Goal: Check status: Check status

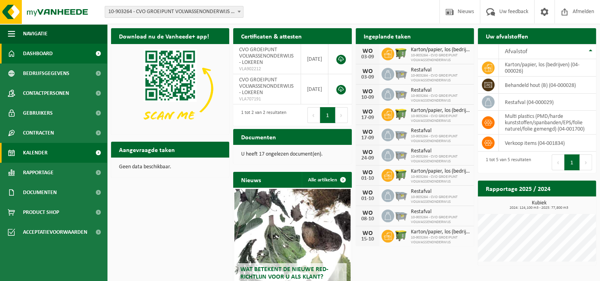
click at [60, 149] on link "Kalender" at bounding box center [53, 153] width 107 height 20
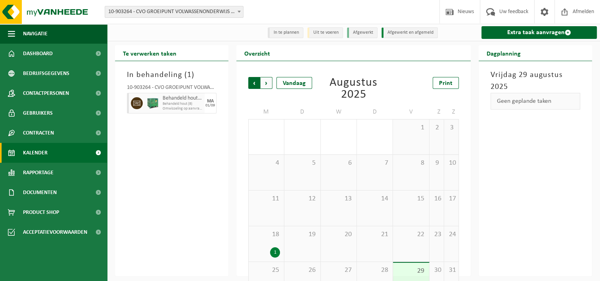
click at [271, 83] on span "Volgende" at bounding box center [266, 83] width 12 height 12
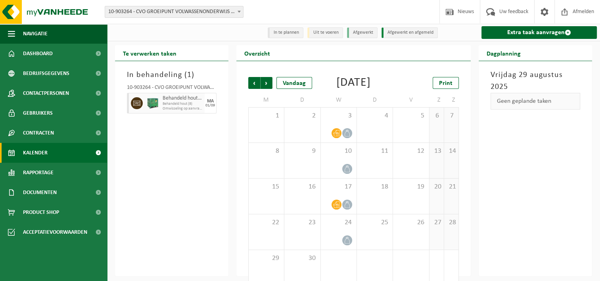
click at [205, 136] on div "In behandeling ( 1 ) 10-903264 - CVO GROEIPUNT VOLWASSENONDERWIJS - LOKEREN Beh…" at bounding box center [171, 168] width 113 height 215
click at [195, 108] on button "button" at bounding box center [199, 103] width 12 height 21
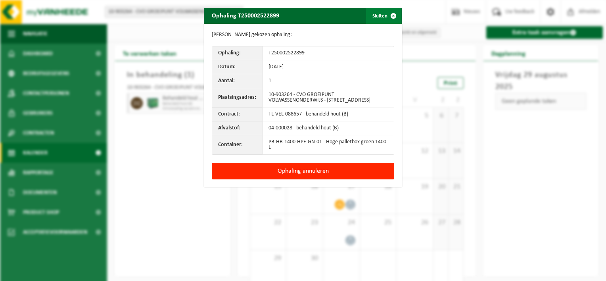
click at [390, 15] on span "button" at bounding box center [393, 16] width 16 height 16
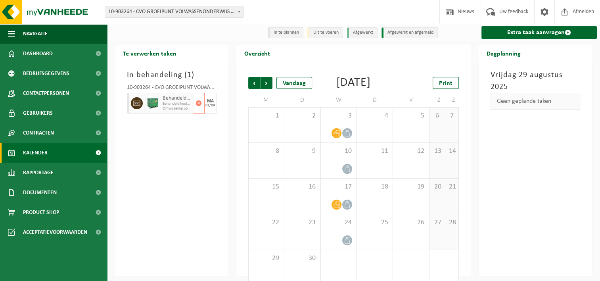
click at [163, 106] on span "Omwisseling op aanvraag - op geplande route (incl. verwerking)" at bounding box center [177, 108] width 28 height 5
